Goal: Task Accomplishment & Management: Use online tool/utility

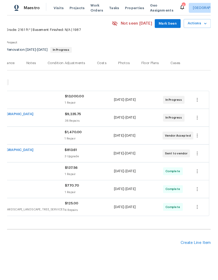
scroll to position [20, 78]
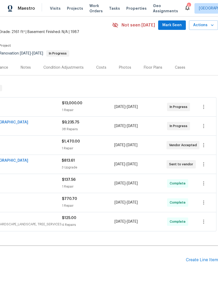
click at [197, 259] on div "Create Line Item" at bounding box center [202, 260] width 32 height 5
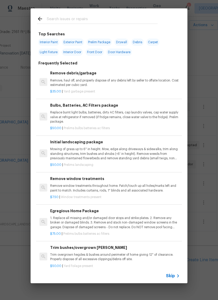
click at [128, 17] on input "text" at bounding box center [102, 20] width 111 height 8
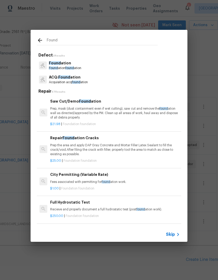
type input "Found"
click at [94, 67] on div "Found ation Found ation found ation" at bounding box center [109, 65] width 145 height 14
click at [98, 68] on div "Found ation Found ation found ation" at bounding box center [109, 65] width 145 height 14
click at [65, 67] on p "Found ation found ation" at bounding box center [65, 68] width 32 height 4
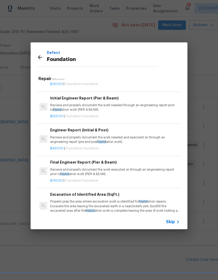
scroll to position [184, 0]
click at [67, 132] on div "Engineer Report (Initial & Post) Recieve and properly document the work needed …" at bounding box center [115, 135] width 130 height 17
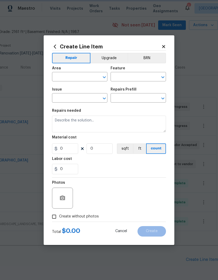
type input "Foundation"
type input "Engineer Report (Initial & Post) $450.00"
type textarea "Recieve and properly document the work needed and executed on through an engine…"
type input "450"
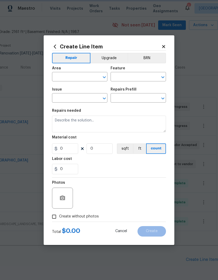
type input "1"
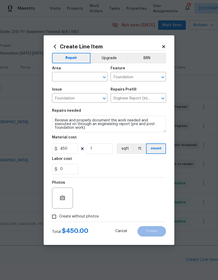
click at [62, 74] on input "text" at bounding box center [72, 77] width 41 height 8
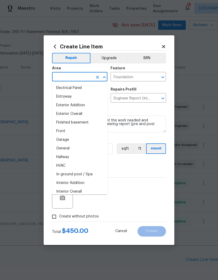
scroll to position [117, 0]
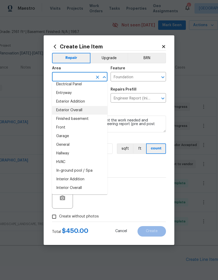
click at [60, 111] on li "Exterior Overall" at bounding box center [80, 110] width 56 height 9
type input "Exterior Overall"
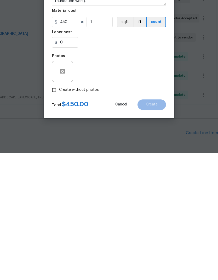
scroll to position [21, 0]
click at [54, 212] on input "Create without photos" at bounding box center [54, 217] width 10 height 10
checkbox input "true"
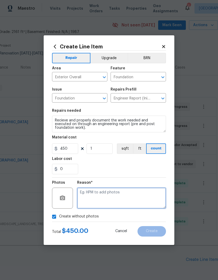
click at [145, 197] on textarea at bounding box center [121, 198] width 89 height 21
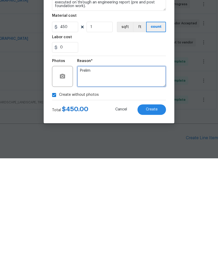
type textarea "Prelim"
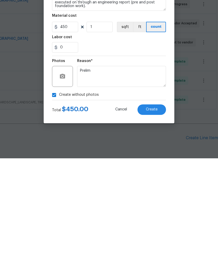
click at [160, 226] on button "Create" at bounding box center [152, 231] width 29 height 10
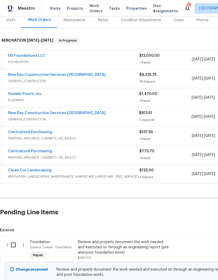
scroll to position [67, 0]
click at [8, 239] on input "checkbox" at bounding box center [15, 244] width 15 height 11
checkbox input "true"
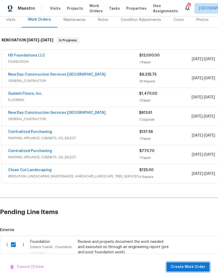
click at [192, 270] on span "Create Work Order" at bounding box center [188, 267] width 35 height 7
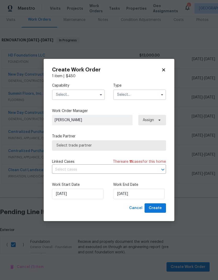
click at [94, 97] on input "text" at bounding box center [78, 95] width 53 height 10
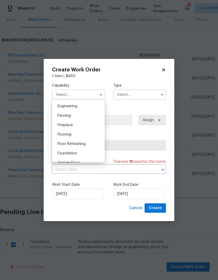
scroll to position [175, 0]
click at [92, 155] on div "Foundation" at bounding box center [78, 152] width 50 height 9
type input "Foundation"
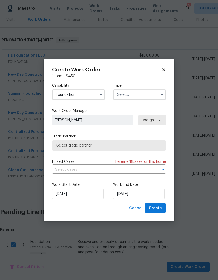
click at [142, 93] on input "text" at bounding box center [139, 95] width 53 height 10
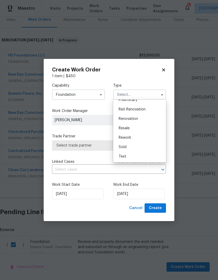
scroll to position [119, 0]
click at [141, 119] on div "Renovation" at bounding box center [140, 118] width 50 height 9
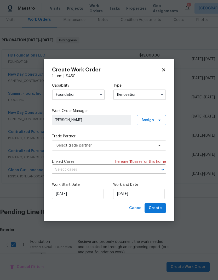
type input "Renovation"
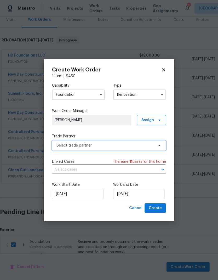
click at [131, 146] on span "Select trade partner" at bounding box center [106, 145] width 98 height 5
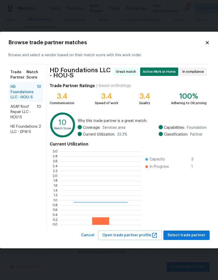
scroll to position [73, 81]
click at [16, 114] on span "ASAP Roof Repair LLC - HOU-S" at bounding box center [23, 112] width 26 height 16
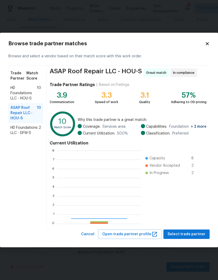
scroll to position [73, 84]
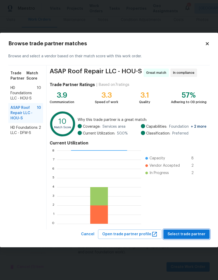
click at [191, 236] on span "Select trade partner" at bounding box center [187, 234] width 38 height 7
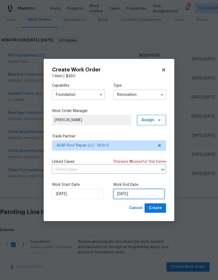
click at [144, 196] on input "8/26/2025" at bounding box center [139, 194] width 52 height 10
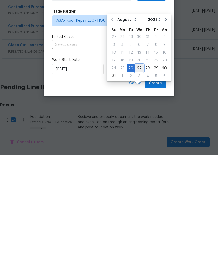
click at [140, 190] on div "27" at bounding box center [139, 193] width 9 height 7
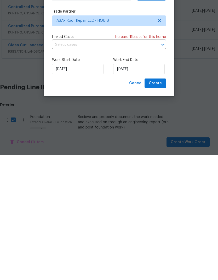
type input "8/27/2025"
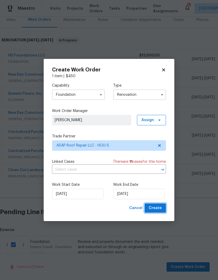
click at [160, 210] on span "Create" at bounding box center [155, 208] width 13 height 7
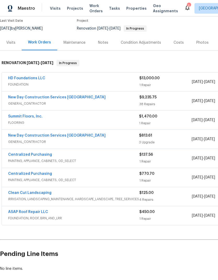
scroll to position [45, 0]
click at [34, 210] on link "ASAP Roof Repair LLC" at bounding box center [28, 212] width 40 height 4
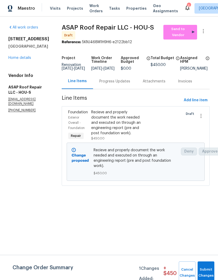
click at [123, 134] on div "Recieve and properly document the work needed and executed on through an engine…" at bounding box center [118, 123] width 54 height 26
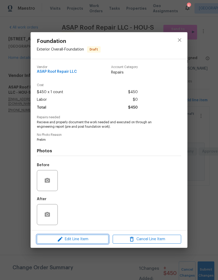
click at [86, 238] on span "Edit Line Item" at bounding box center [73, 239] width 69 height 7
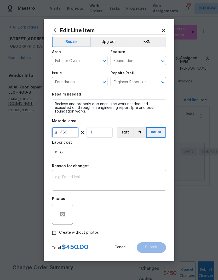
click at [75, 134] on input "450" at bounding box center [65, 132] width 26 height 10
type input "250"
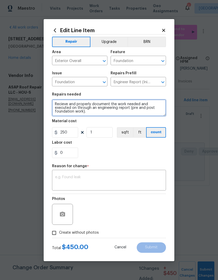
click at [95, 113] on textarea "Recieve and properly document the work needed and executed on through an engine…" at bounding box center [109, 108] width 114 height 17
click at [69, 105] on textarea "Recieve and properly document the work needed and executed on through an engine…" at bounding box center [109, 108] width 114 height 17
click at [61, 106] on textarea "Recieve and properly document the work needed and executed on through an engine…" at bounding box center [109, 108] width 114 height 17
type textarea "Initial Foundation inspection"
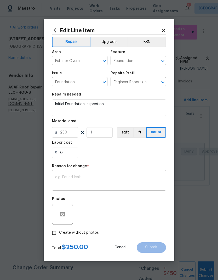
click at [146, 96] on div "Repairs needed" at bounding box center [109, 96] width 114 height 7
click at [132, 187] on textarea at bounding box center [109, 181] width 108 height 11
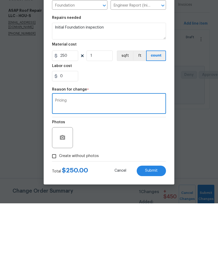
type textarea "Pricing"
click at [160, 194] on div "Photos" at bounding box center [109, 211] width 114 height 34
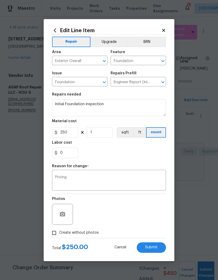
click at [160, 250] on button "Submit" at bounding box center [151, 248] width 29 height 10
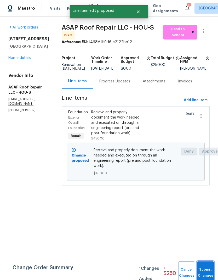
click at [206, 273] on span "Submit Changes" at bounding box center [206, 273] width 12 height 12
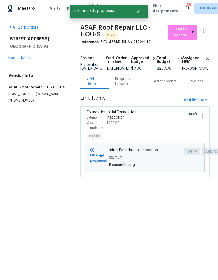
click at [19, 59] on link "Home details" at bounding box center [19, 58] width 23 height 4
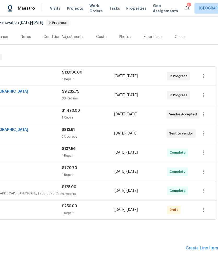
scroll to position [50, 78]
click at [206, 212] on icon "button" at bounding box center [204, 210] width 6 height 6
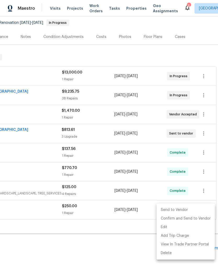
click at [184, 209] on li "Send to Vendor" at bounding box center [186, 210] width 58 height 9
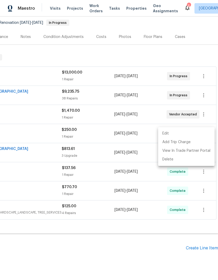
click at [131, 249] on div at bounding box center [109, 140] width 218 height 280
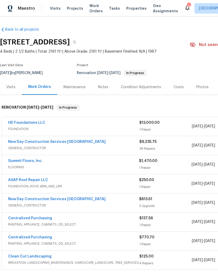
scroll to position [0, 0]
click at [76, 42] on icon "button" at bounding box center [74, 42] width 3 height 3
